Goal: Task Accomplishment & Management: Use online tool/utility

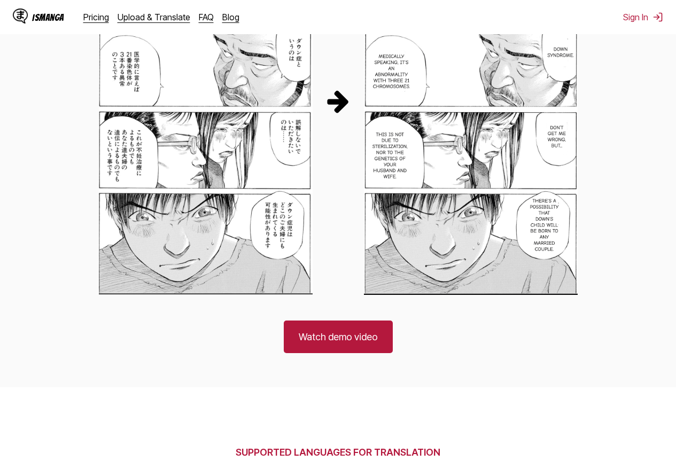
scroll to position [749, 0]
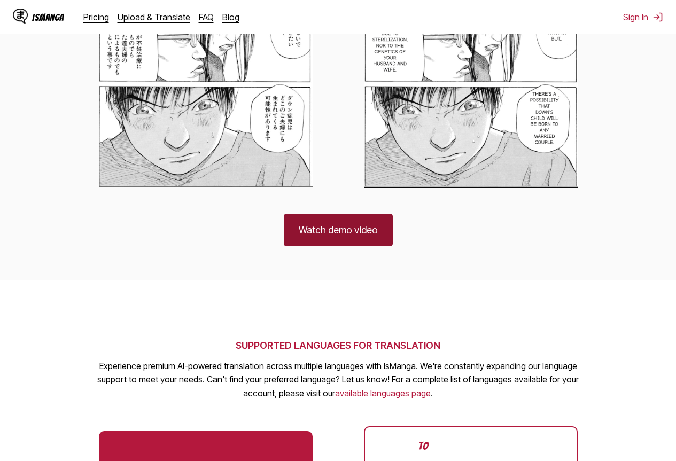
click at [337, 220] on link "Watch demo video" at bounding box center [338, 230] width 109 height 33
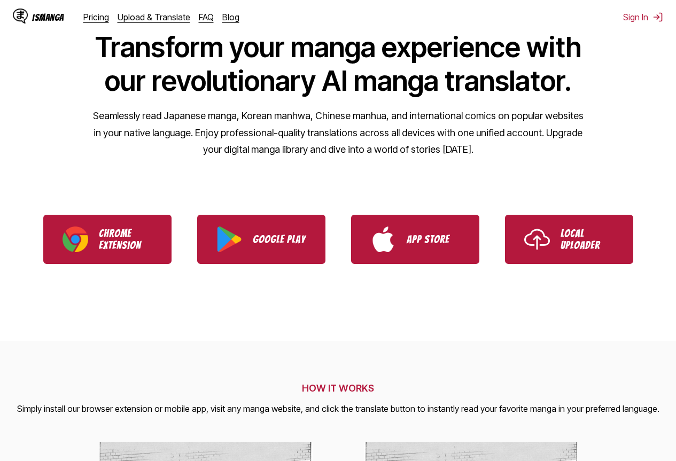
scroll to position [0, 0]
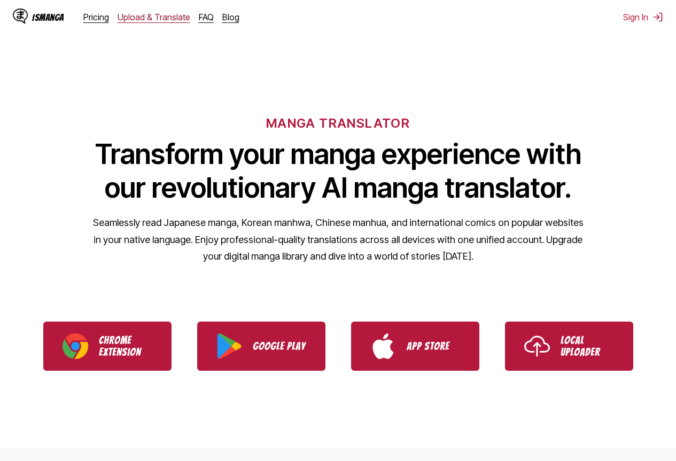
click at [154, 17] on link "Upload & Translate" at bounding box center [154, 17] width 73 height 11
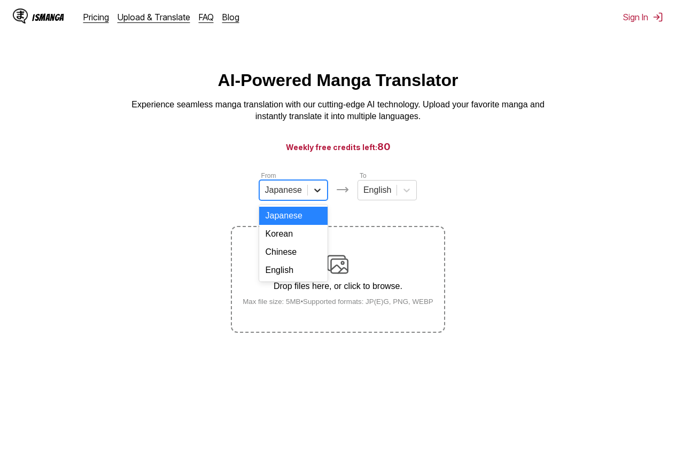
click at [318, 193] on icon at bounding box center [317, 190] width 11 height 11
click at [288, 280] on div "English" at bounding box center [293, 270] width 68 height 18
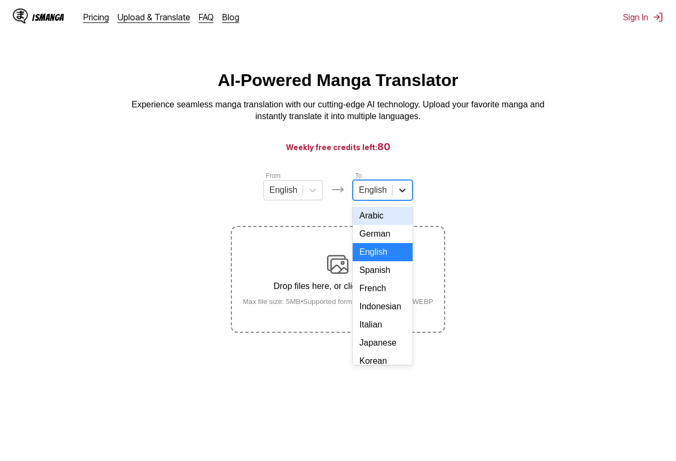
click at [399, 193] on icon at bounding box center [402, 191] width 6 height 4
click at [381, 316] on div "Indonesian" at bounding box center [382, 307] width 59 height 18
